Goal: Information Seeking & Learning: Check status

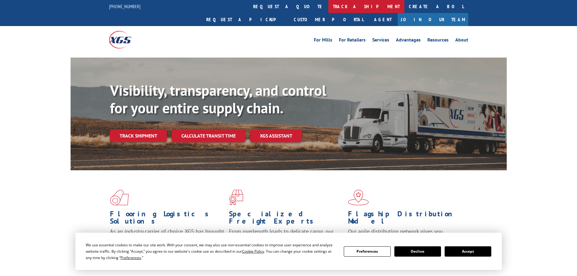
click at [328, 6] on link "track a shipment" at bounding box center [366, 6] width 76 height 13
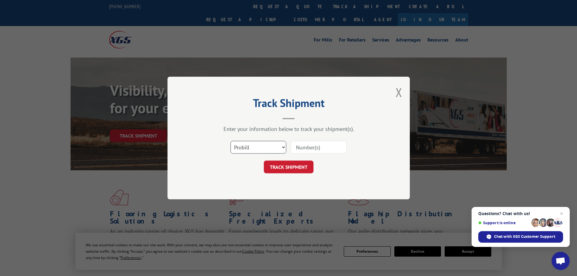
drag, startPoint x: 257, startPoint y: 145, endPoint x: 258, endPoint y: 149, distance: 4.3
click at [257, 146] on select "Select category... Probill BOL PO" at bounding box center [259, 147] width 56 height 13
select select "po"
click at [231, 141] on select "Select category... Probill BOL PO" at bounding box center [259, 147] width 56 height 13
click at [303, 143] on input at bounding box center [319, 147] width 56 height 13
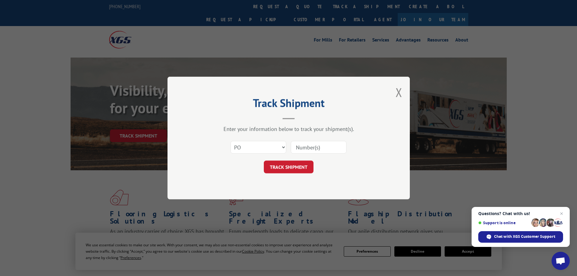
paste input "42432886"
type input "42432886"
click at [293, 173] on button "TRACK SHIPMENT" at bounding box center [289, 167] width 50 height 13
